Goal: Find contact information: Find contact information

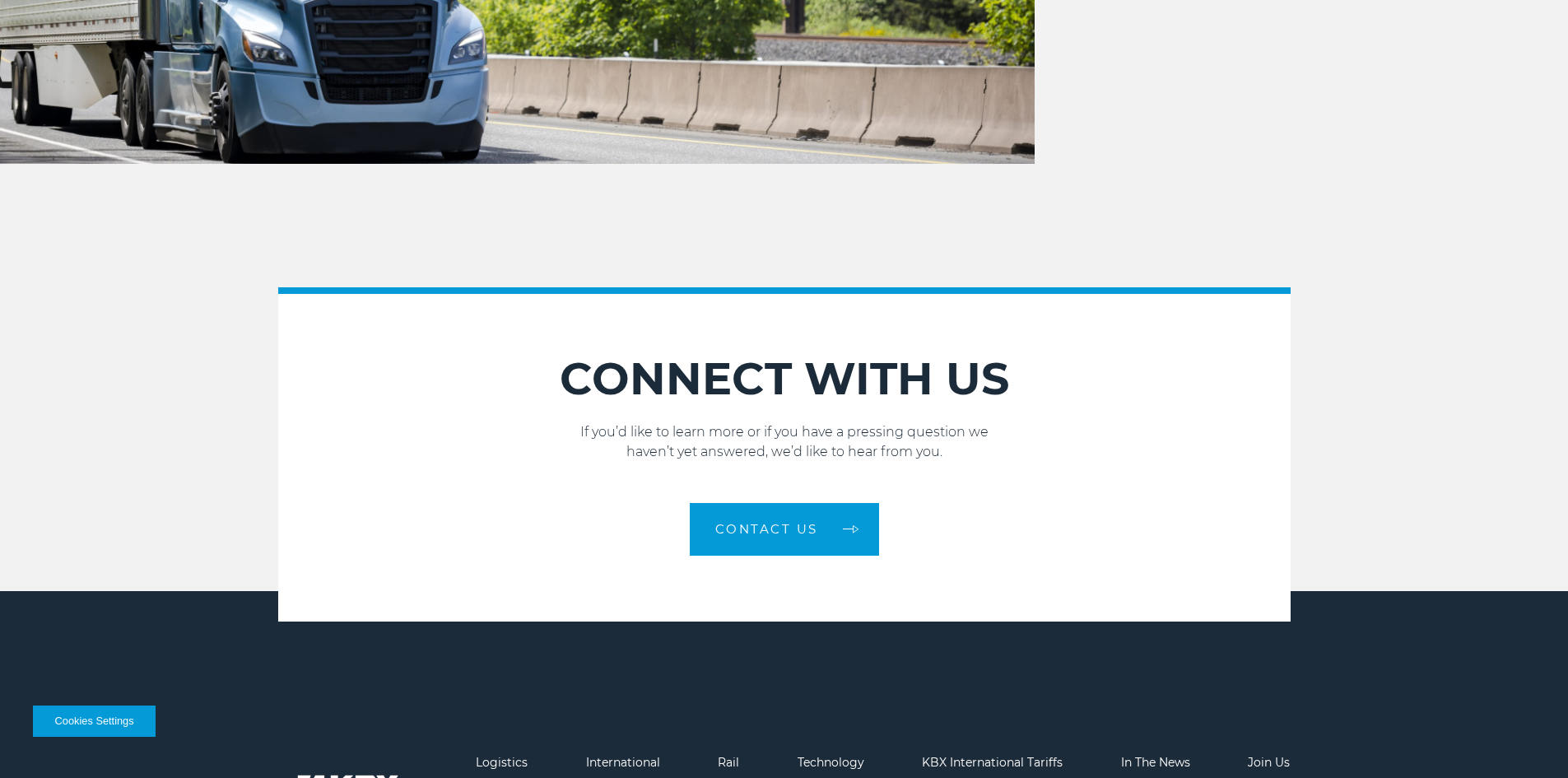
scroll to position [2394, 0]
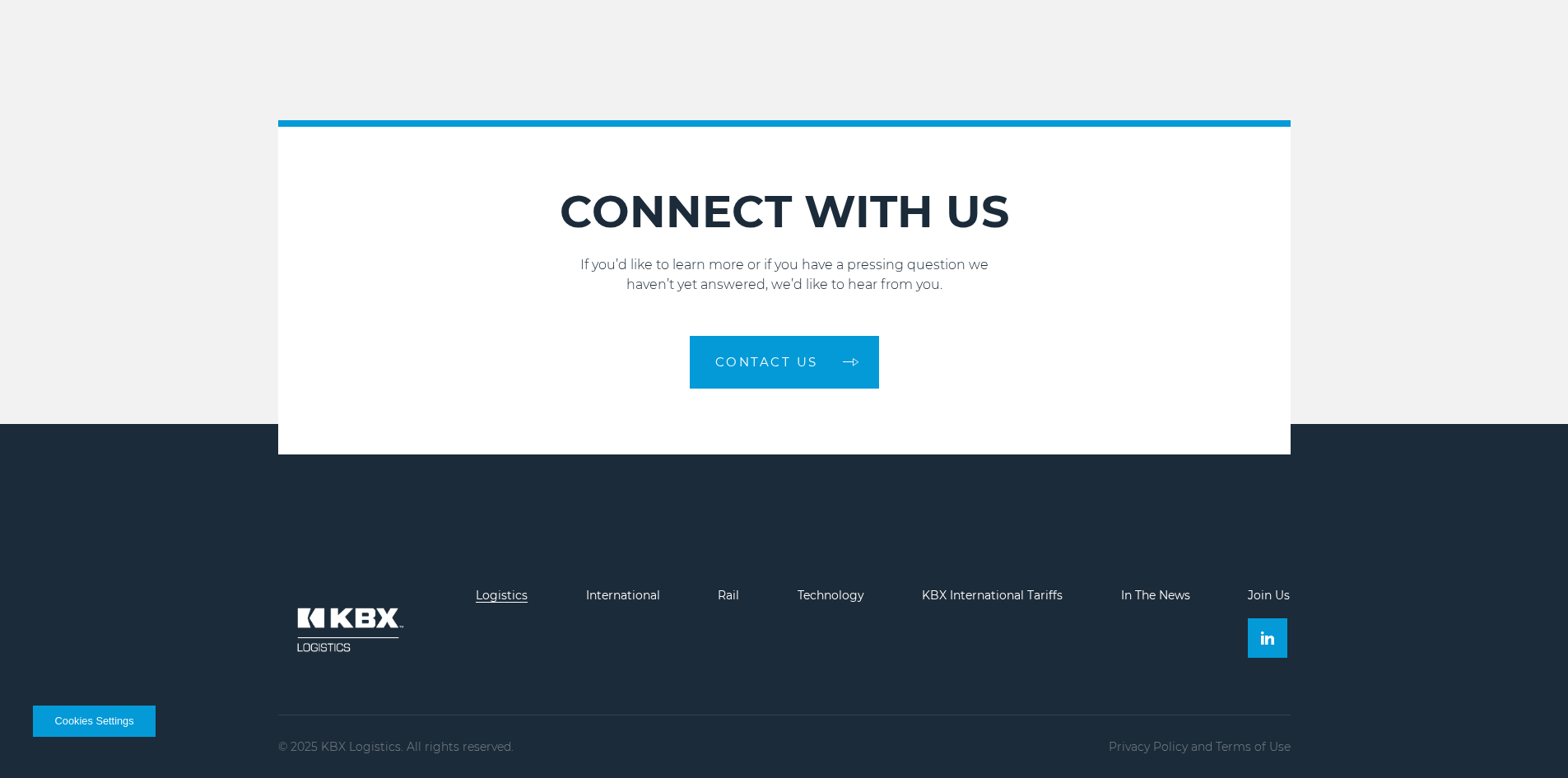
click at [491, 590] on link "Logistics" at bounding box center [501, 595] width 52 height 15
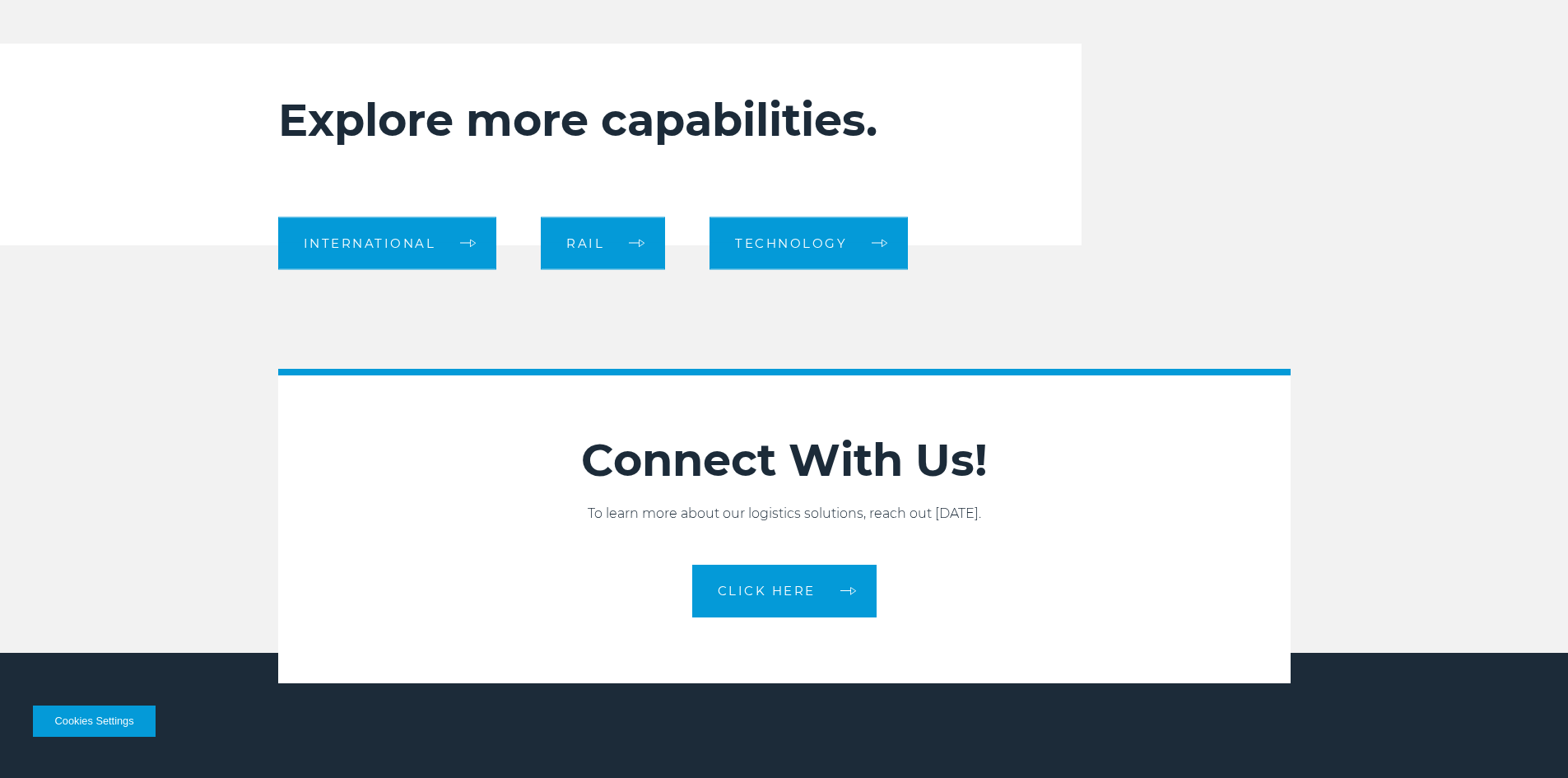
scroll to position [1886, 0]
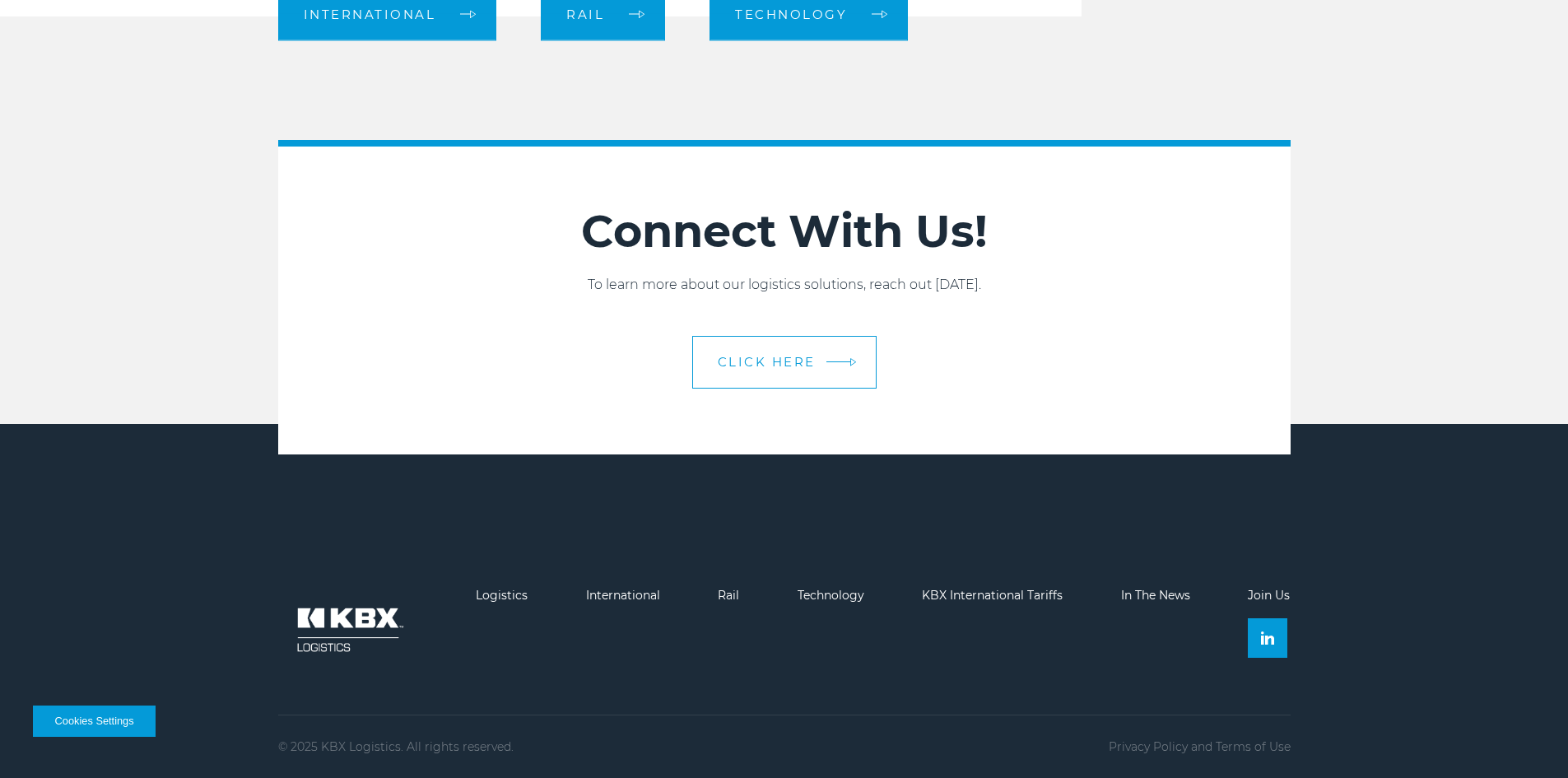
click at [787, 366] on span "CLICK HERE" at bounding box center [766, 362] width 98 height 13
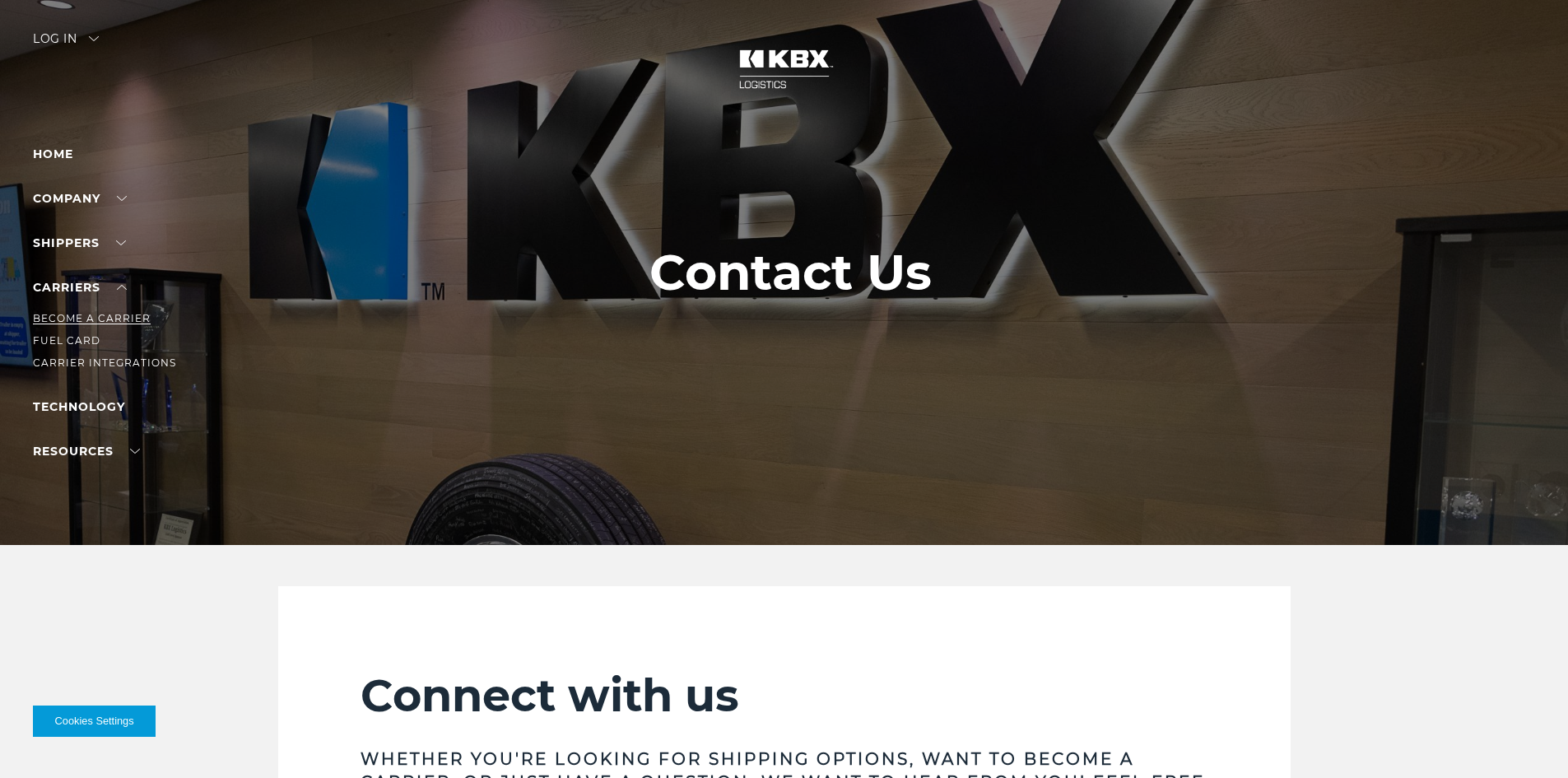
click at [78, 316] on link "Become a Carrier" at bounding box center [91, 318] width 118 height 13
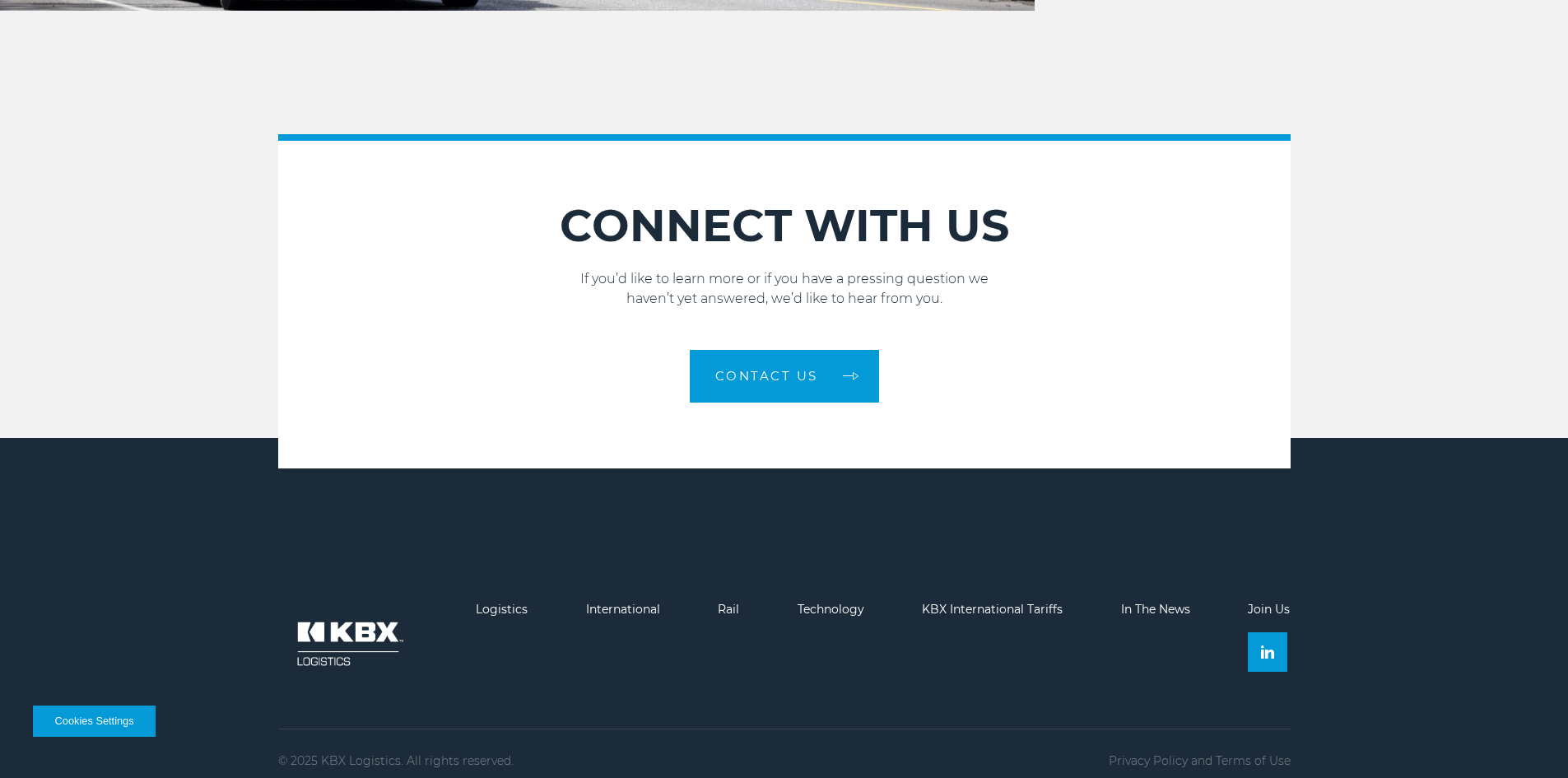
scroll to position [2394, 0]
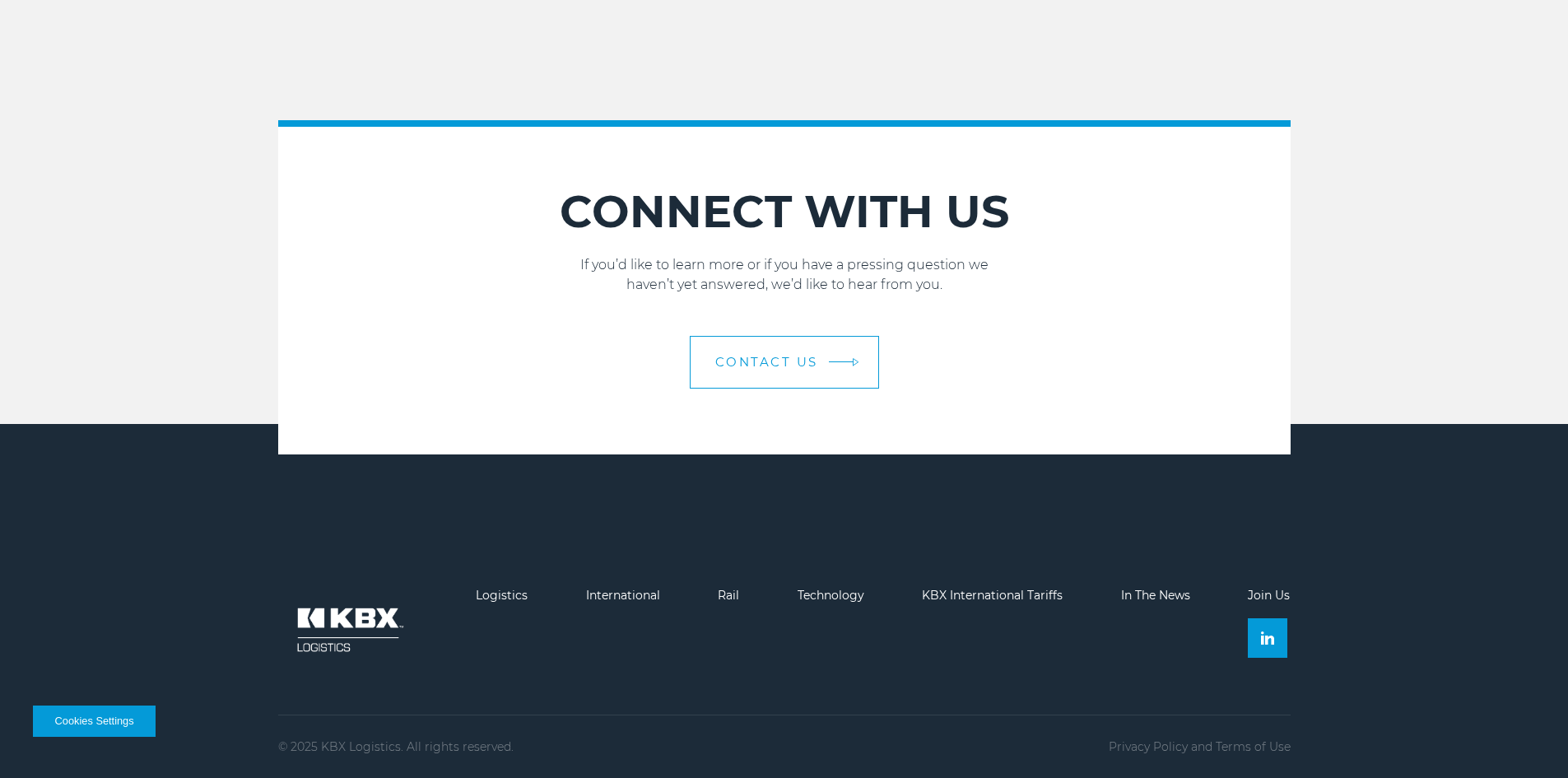
click at [700, 371] on link "Contact Us" at bounding box center [784, 362] width 190 height 53
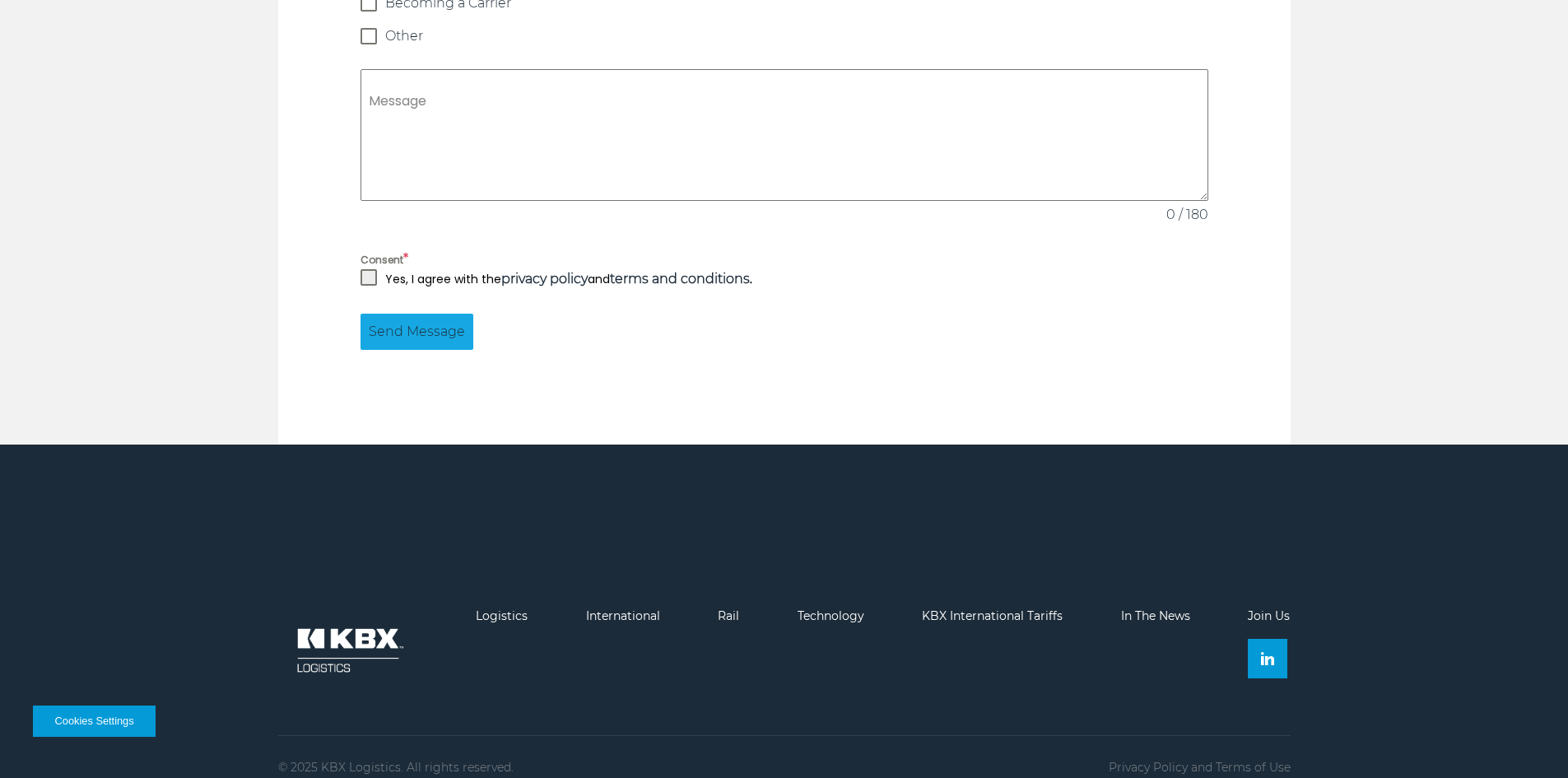
scroll to position [1569, 0]
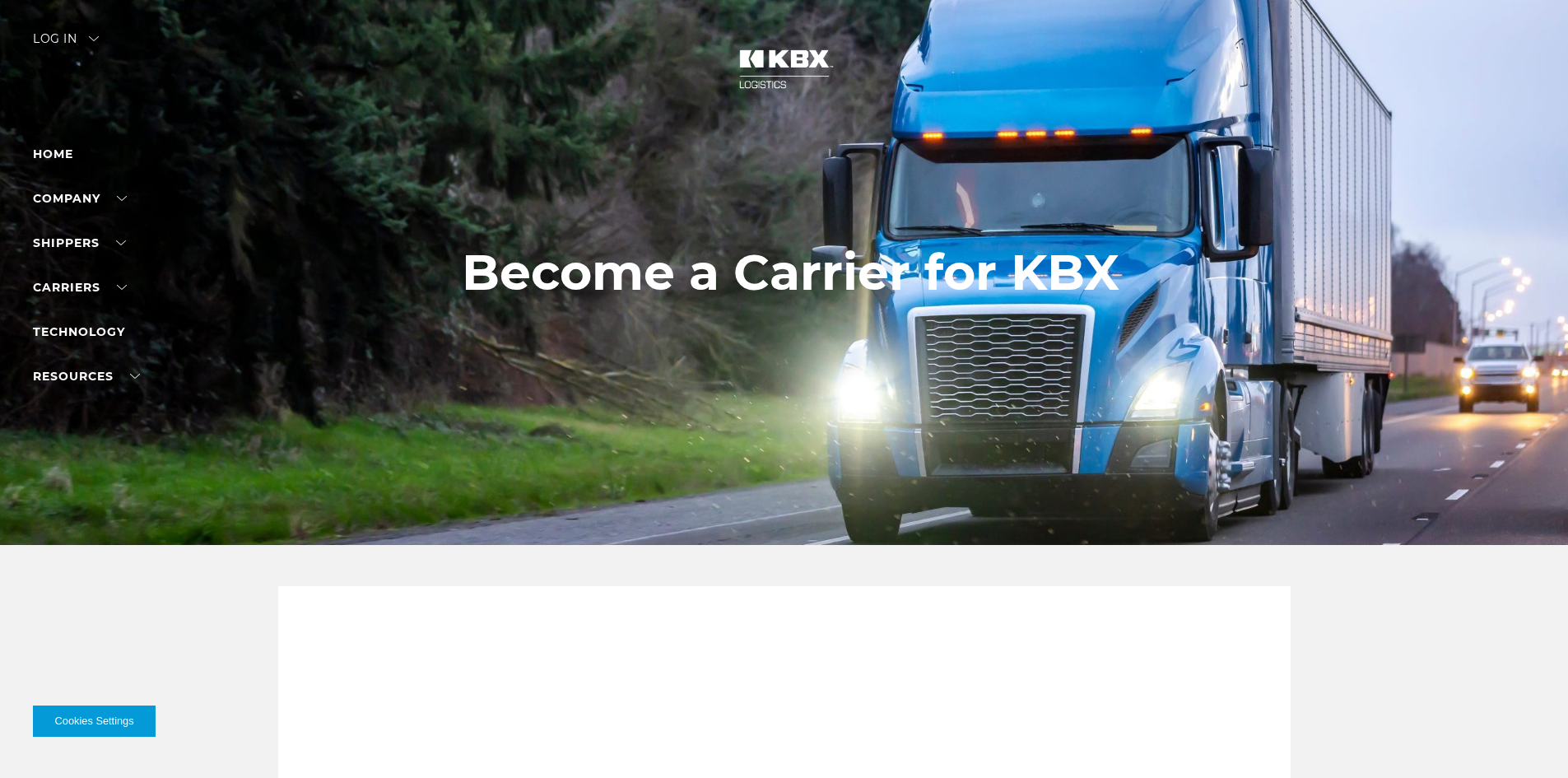
scroll to position [2394, 0]
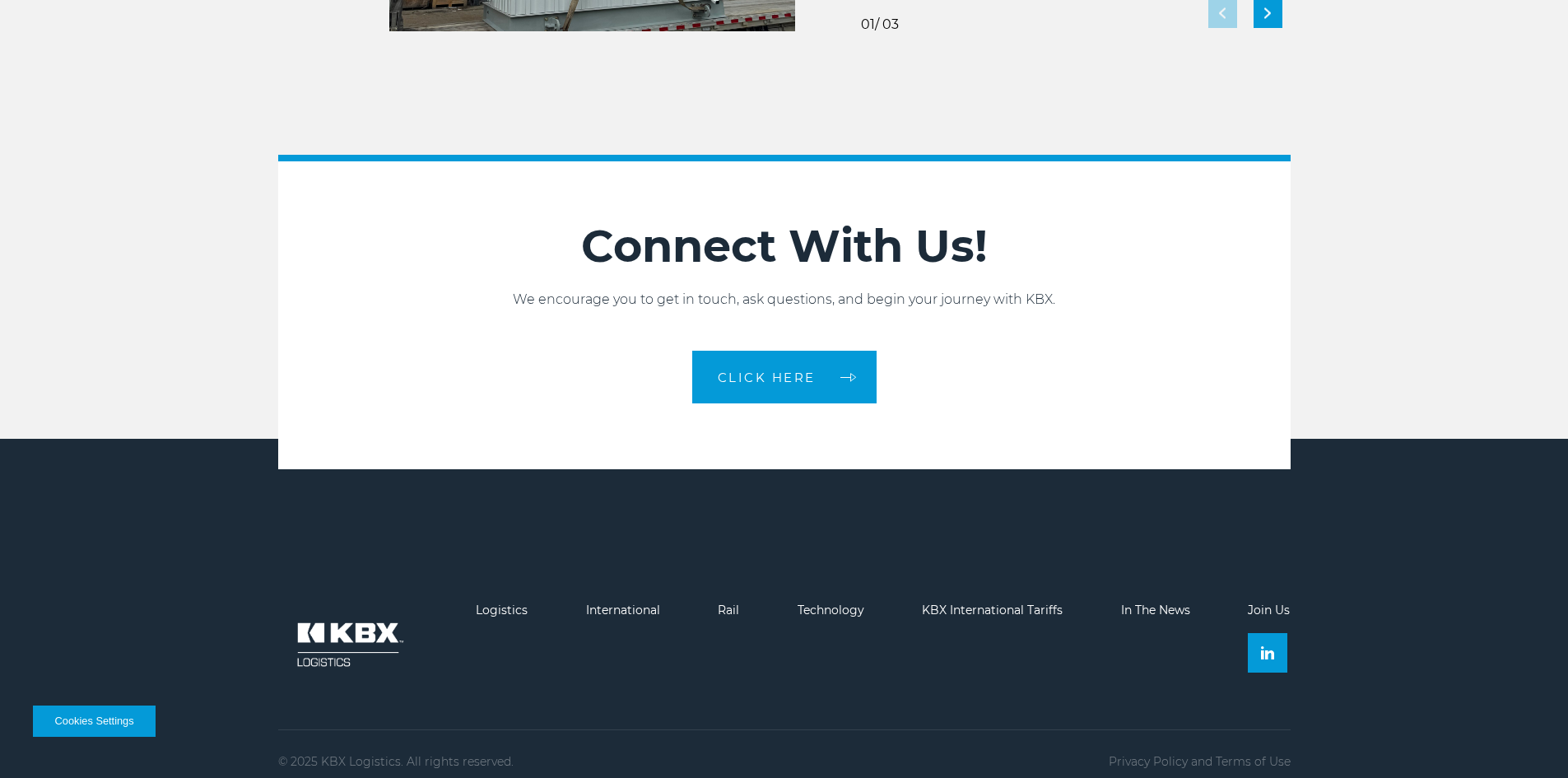
scroll to position [3665, 0]
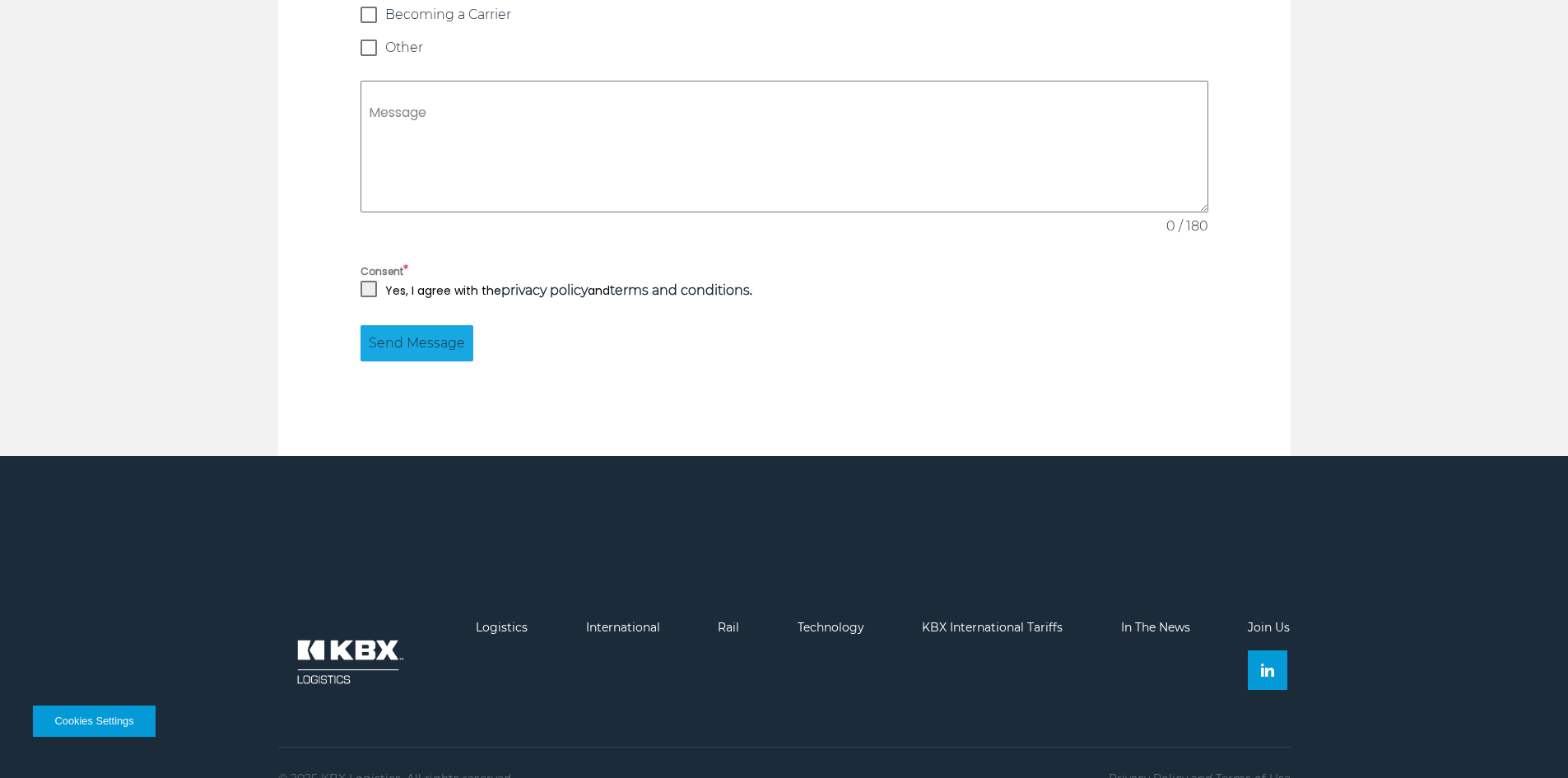
scroll to position [1564, 0]
